Goal: Task Accomplishment & Management: Use online tool/utility

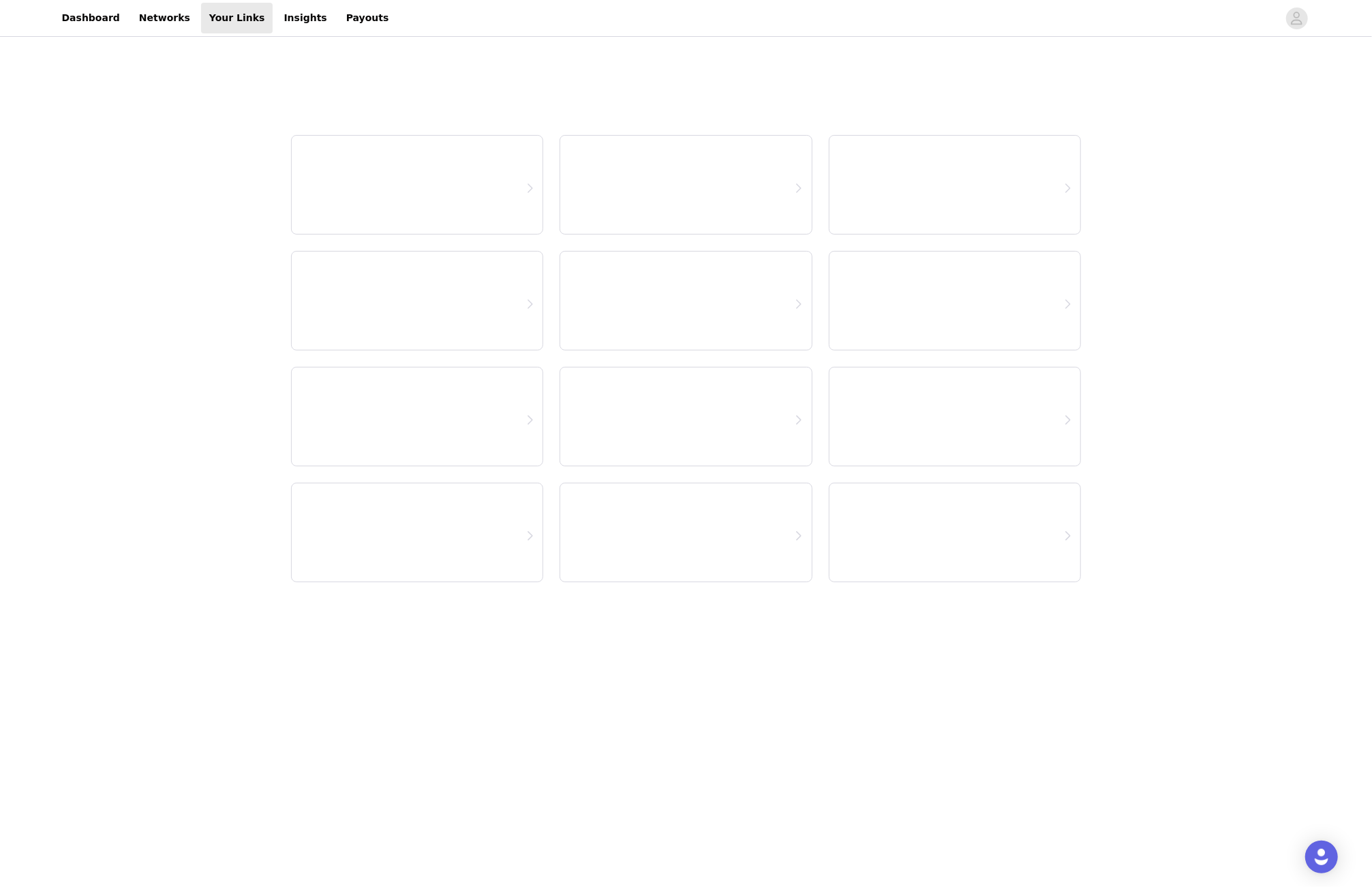
select select "12"
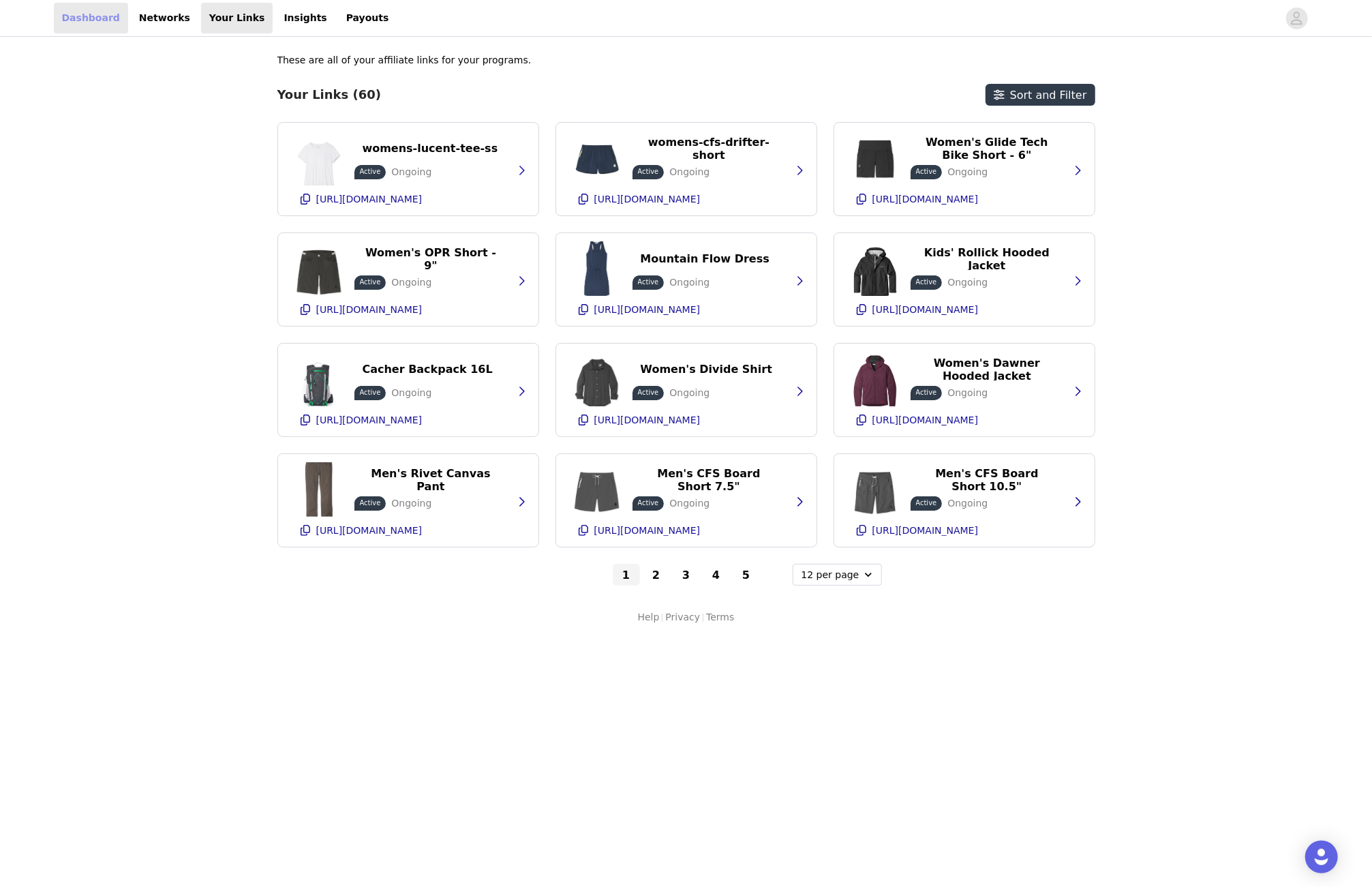
click at [96, 11] on link "Dashboard" at bounding box center [91, 17] width 75 height 30
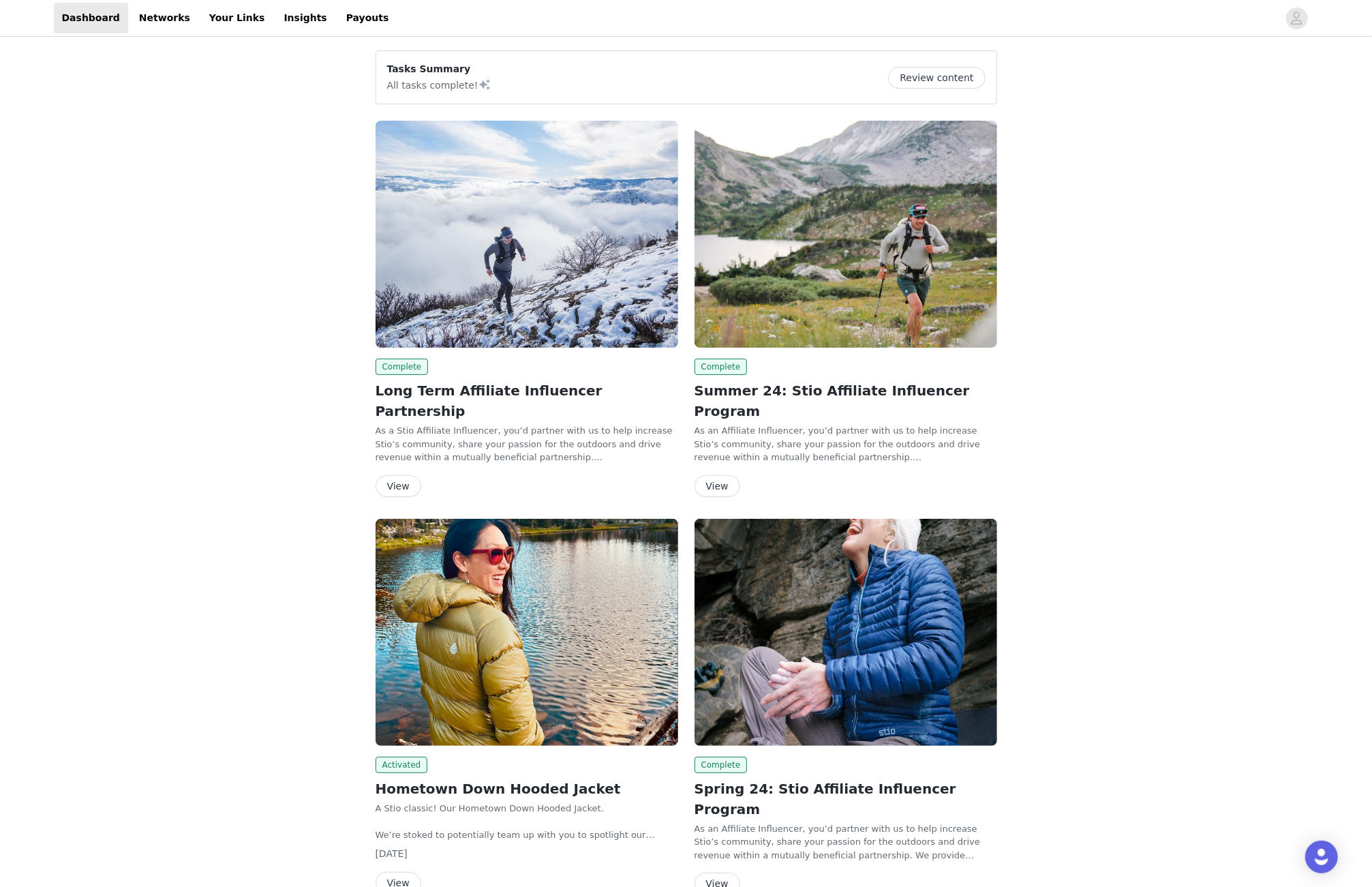
click at [432, 390] on h2 "Long Term Affiliate Influencer Partnership" at bounding box center [527, 400] width 303 height 41
click at [453, 284] on img at bounding box center [527, 234] width 303 height 227
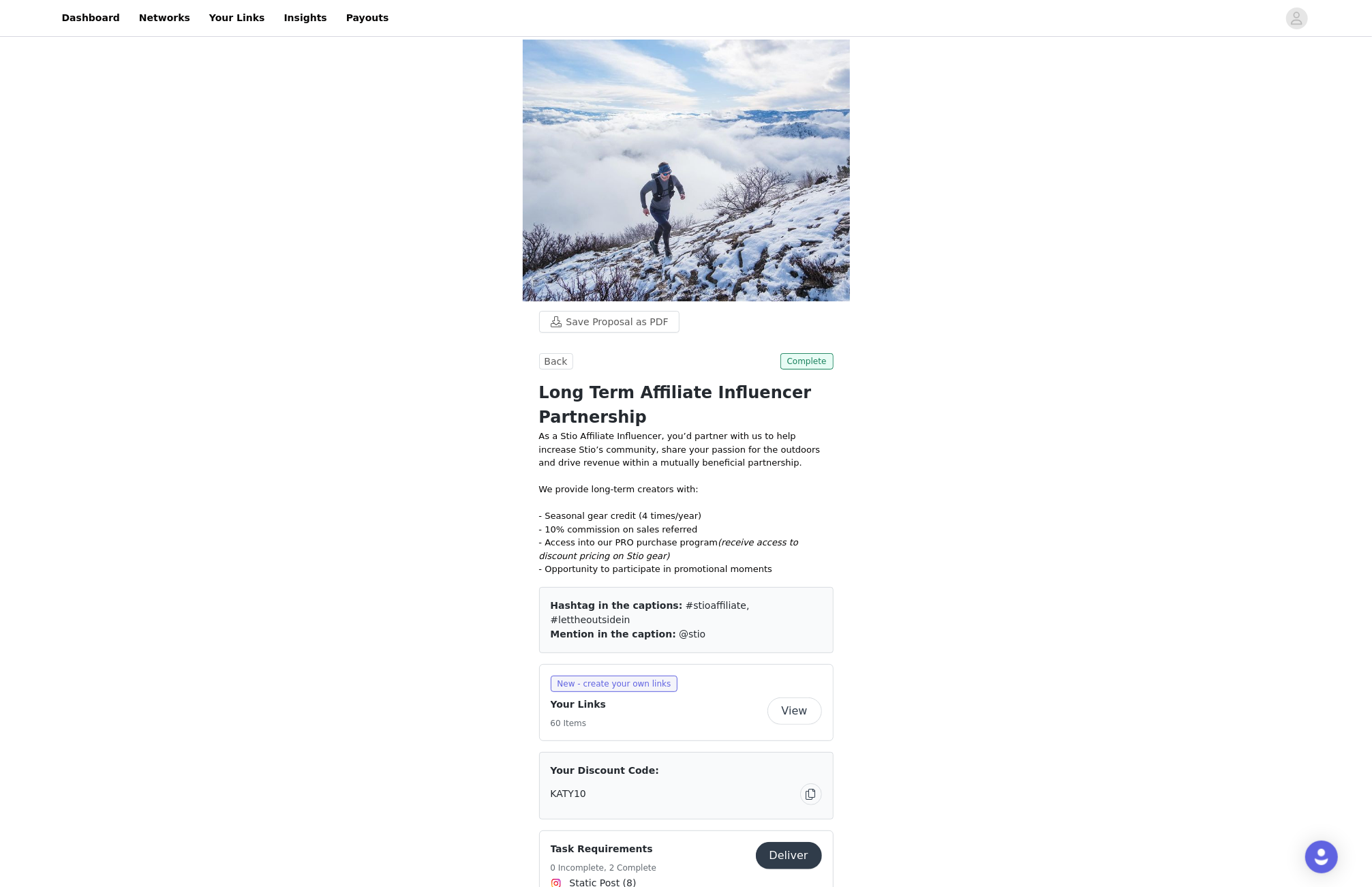
click at [794, 725] on button "View" at bounding box center [794, 711] width 54 height 27
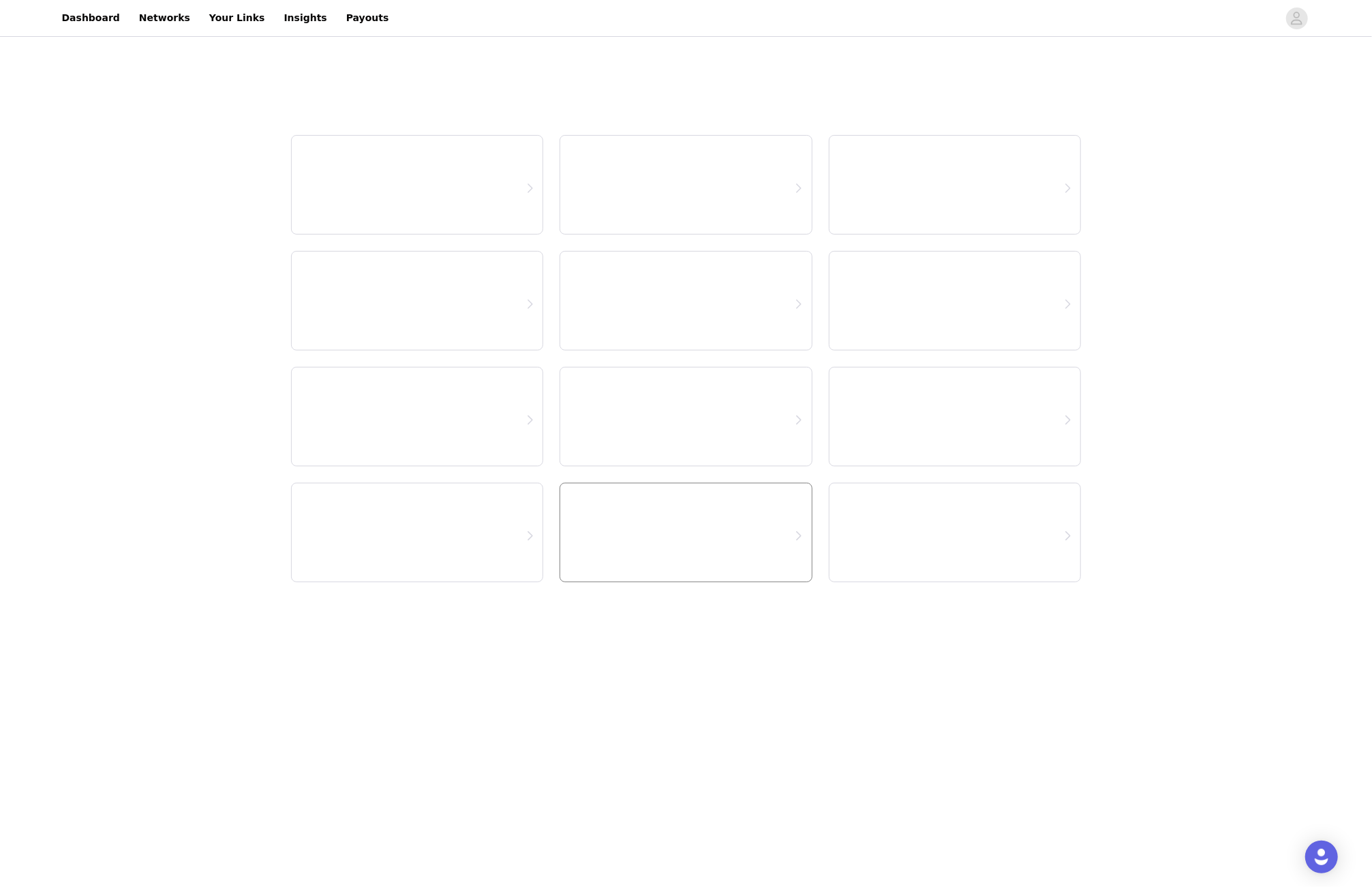
select select "12"
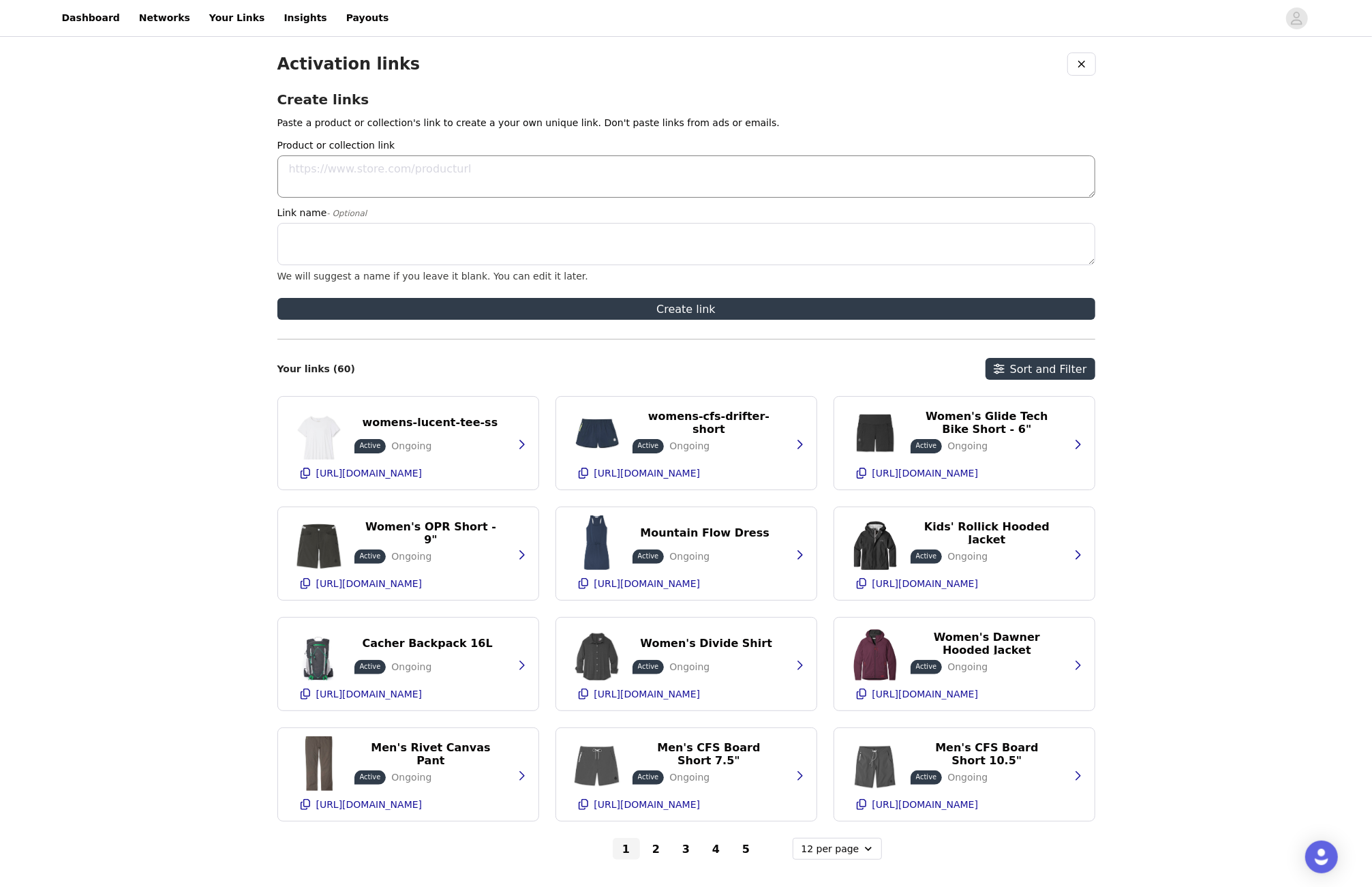
click at [449, 167] on textarea "Product or collection link" at bounding box center [686, 176] width 818 height 42
paste textarea "[URL][DOMAIN_NAME][DATE]"
type textarea "[URL][DOMAIN_NAME][DATE]"
click at [398, 231] on textarea "Link name - Optional" at bounding box center [686, 244] width 818 height 42
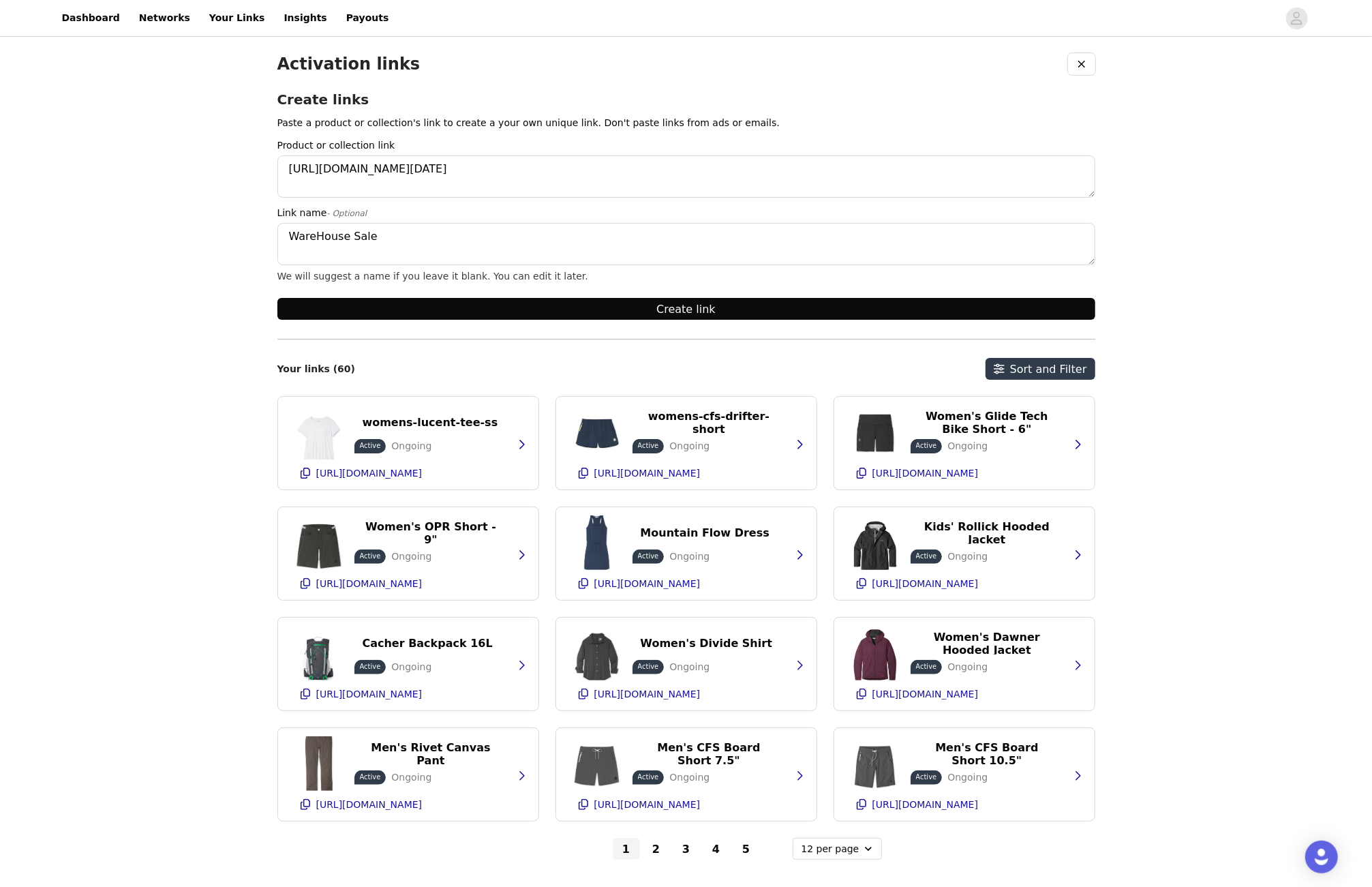
type textarea "WareHouse Sale"
click at [963, 306] on button "Create link" at bounding box center [686, 309] width 818 height 22
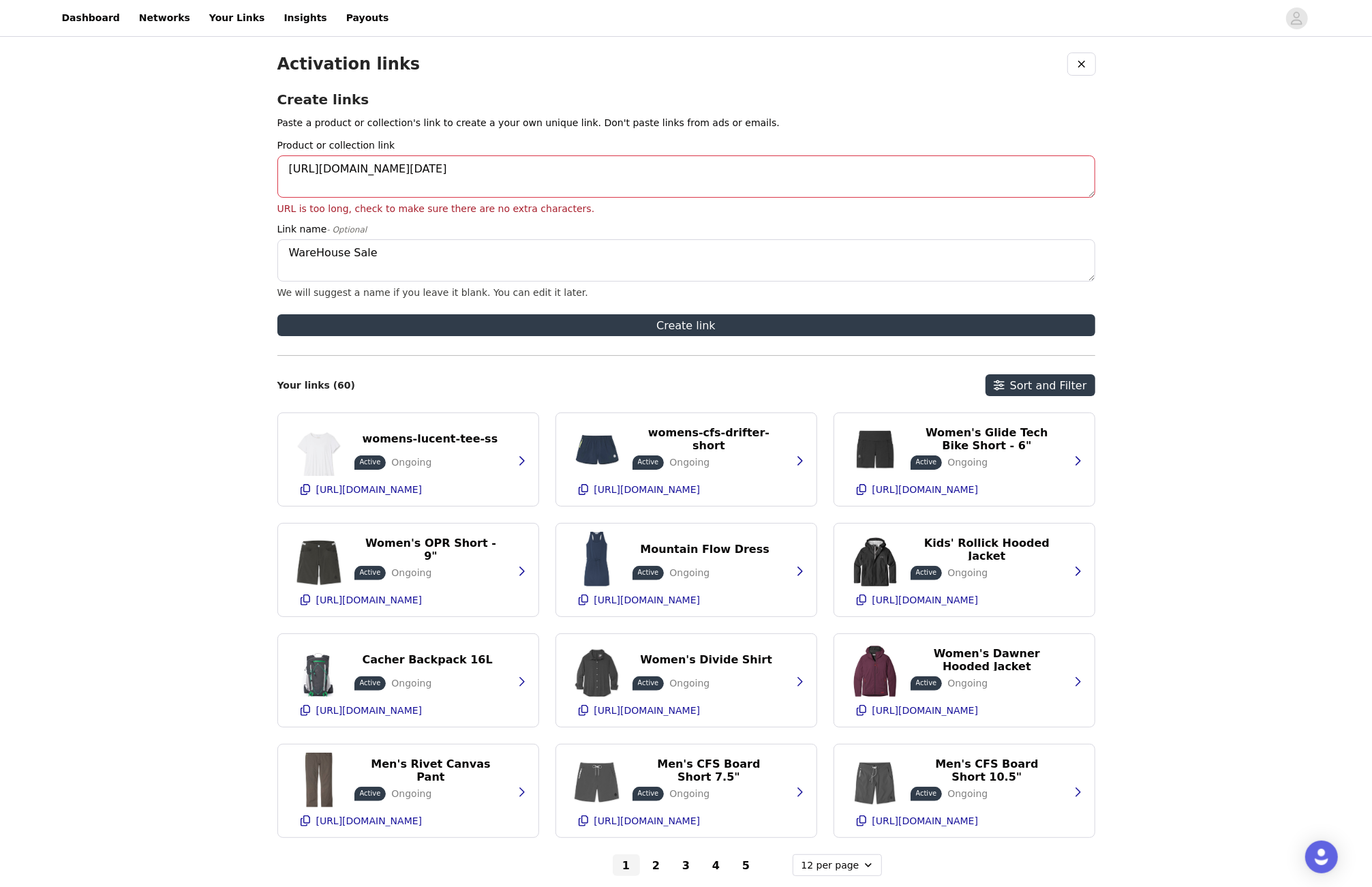
scroll to position [0, 0]
drag, startPoint x: 949, startPoint y: 191, endPoint x: 279, endPoint y: 131, distance: 672.7
click at [279, 131] on div "Create links Paste a product or collection's link to create a your own unique l…" at bounding box center [686, 224] width 818 height 267
paste textarea "[URL][DOMAIN_NAME]"
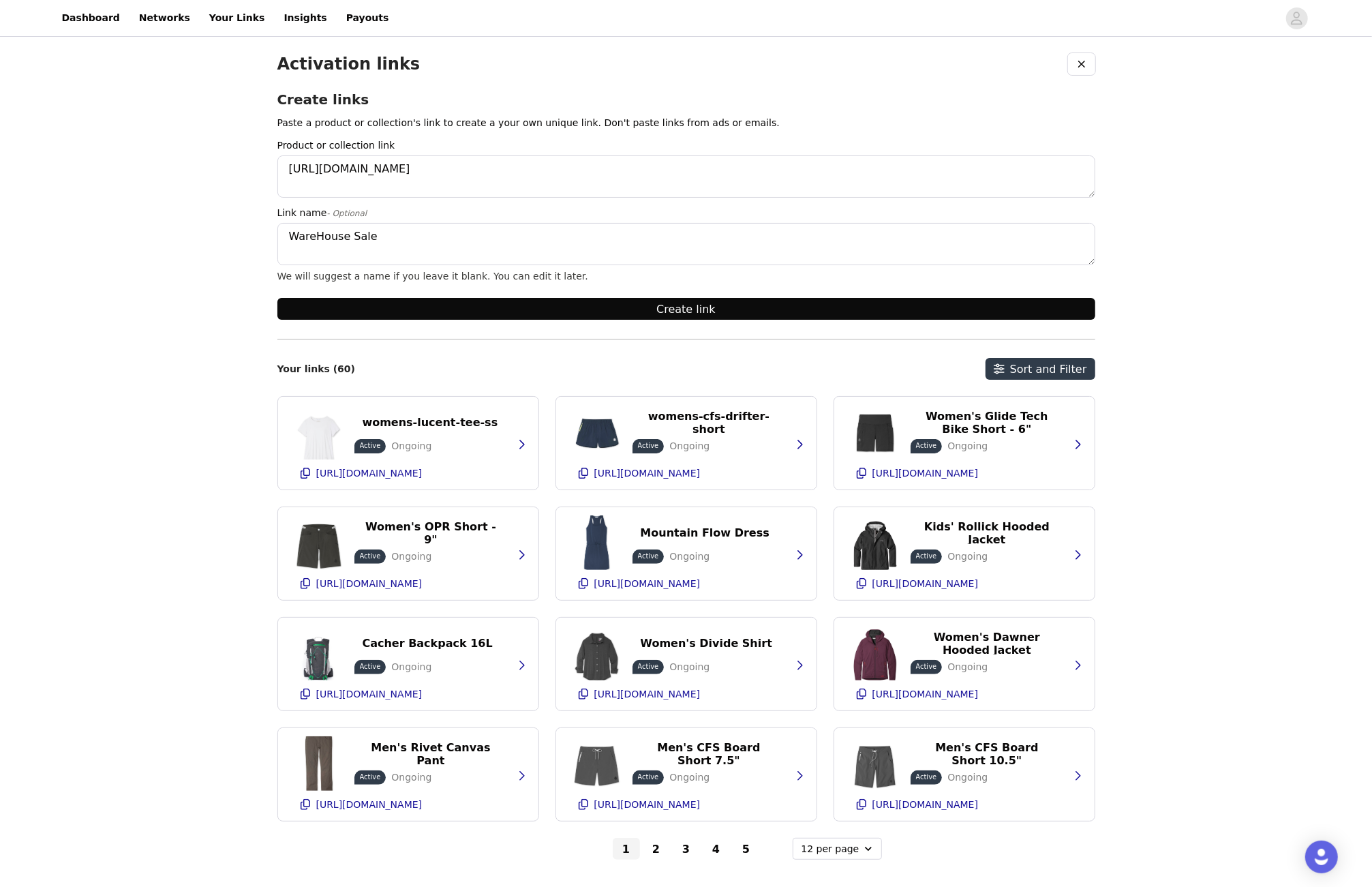
type textarea "[URL][DOMAIN_NAME]"
click at [505, 298] on button "Create link" at bounding box center [686, 309] width 818 height 22
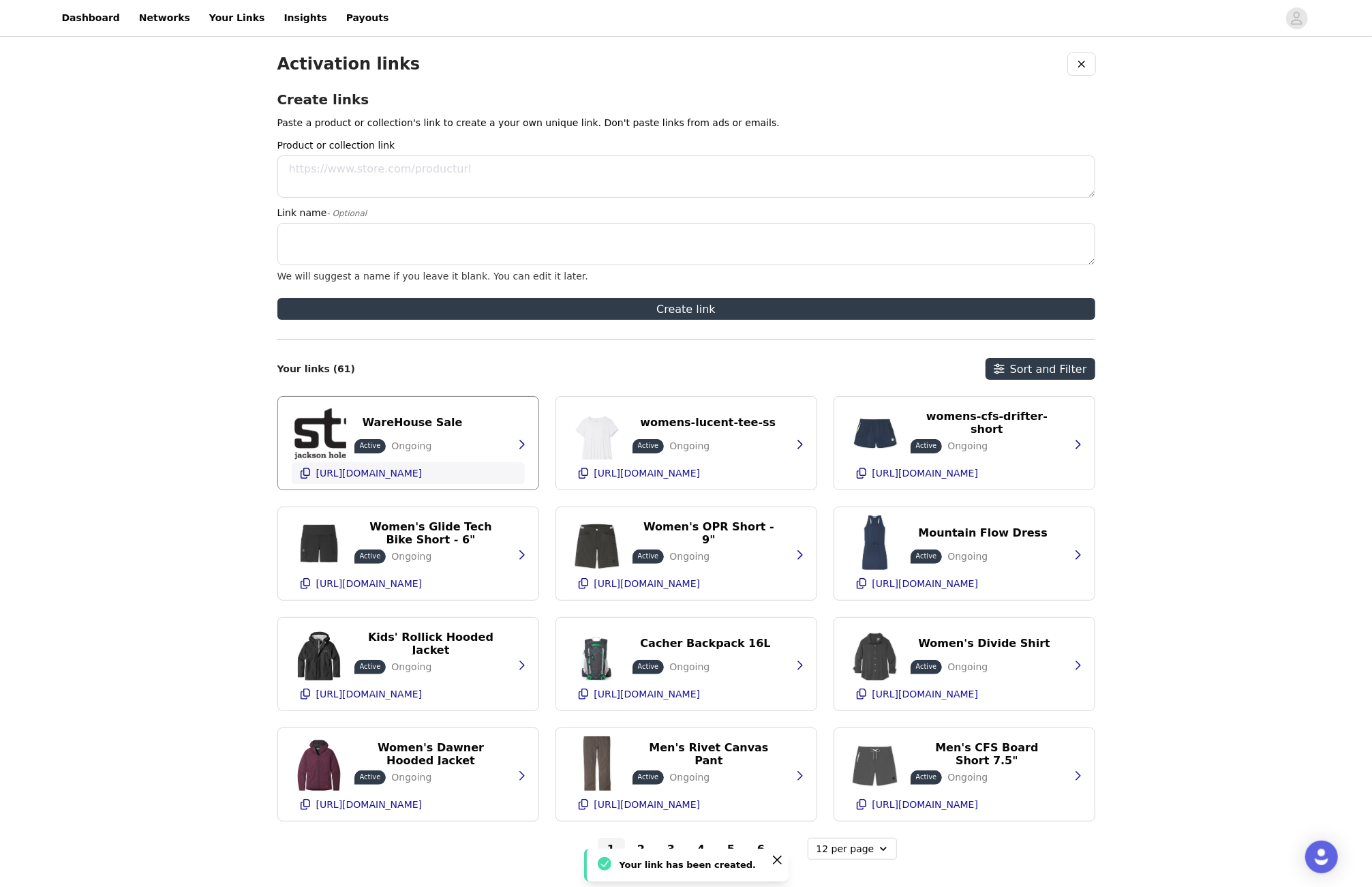
click at [423, 469] on p "[URL][DOMAIN_NAME]" at bounding box center [369, 473] width 107 height 11
click at [423, 468] on p "[URL][DOMAIN_NAME]" at bounding box center [369, 473] width 107 height 11
